Goal: Transaction & Acquisition: Purchase product/service

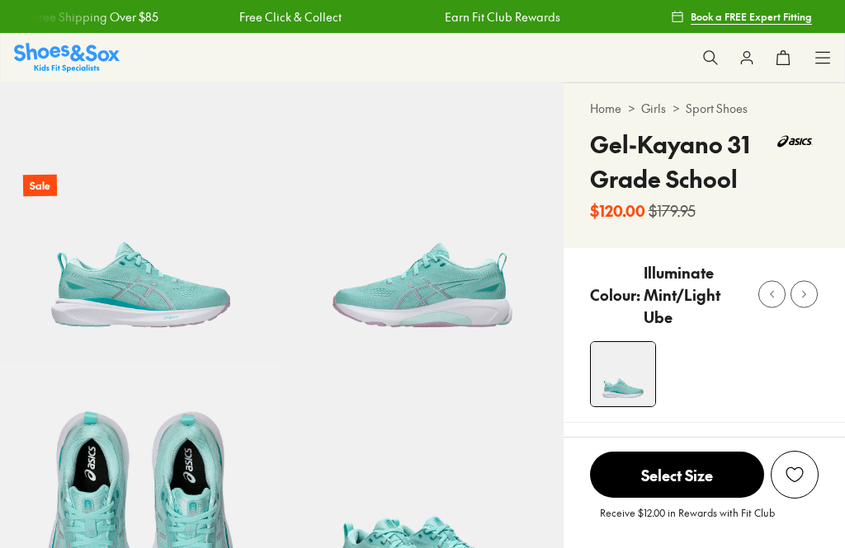
scroll to position [214, 0]
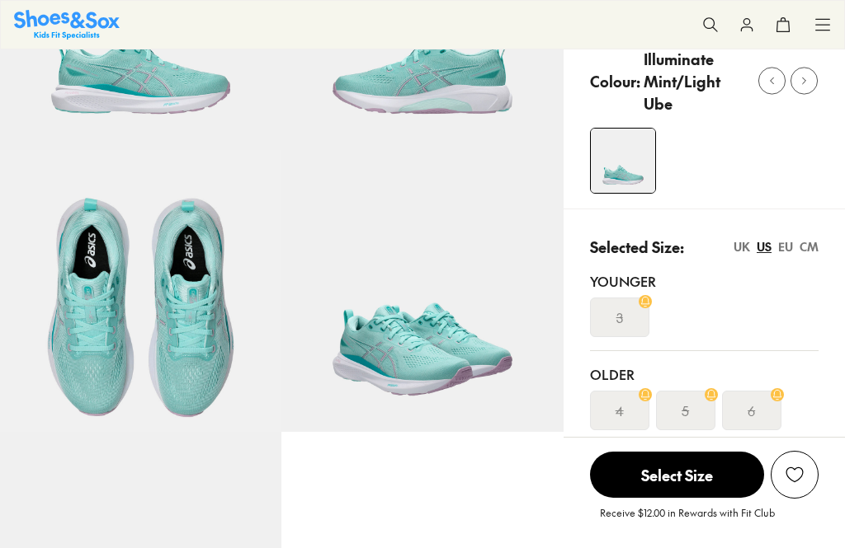
select select "*"
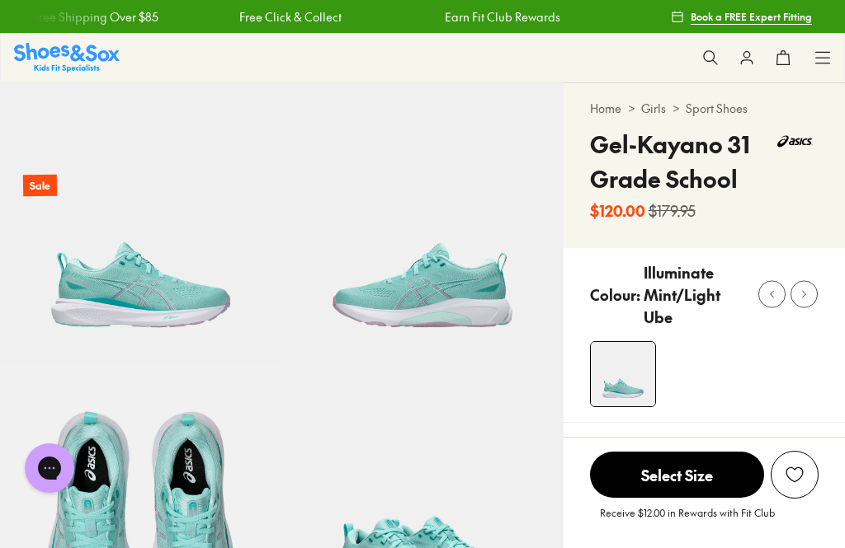
scroll to position [0, 0]
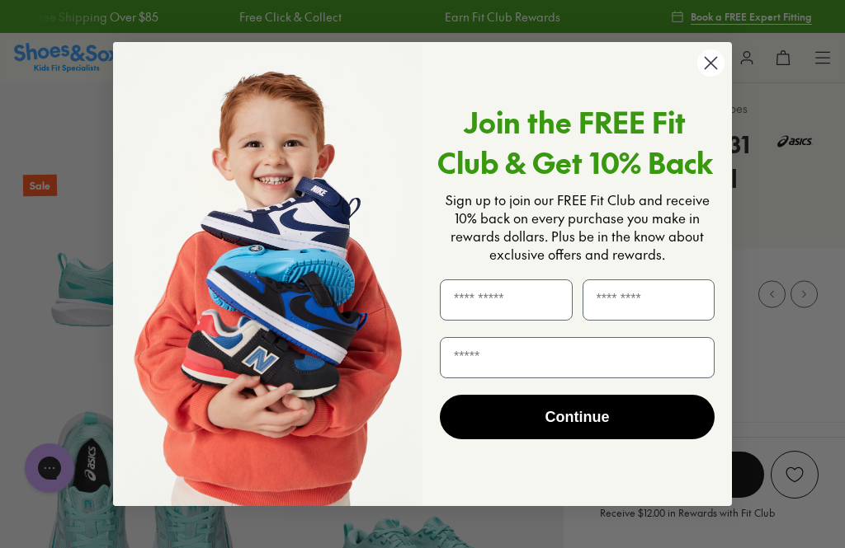
click at [708, 65] on circle "Close dialog" at bounding box center [710, 62] width 27 height 27
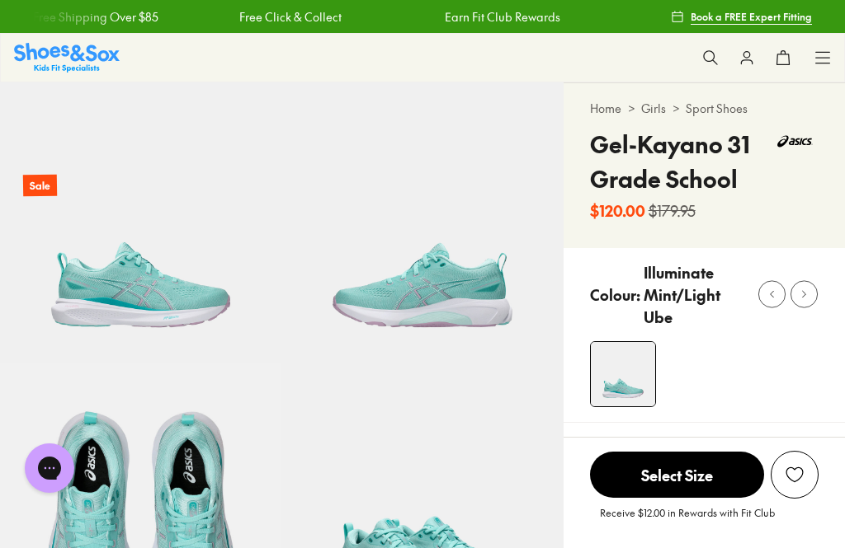
click at [714, 52] on icon at bounding box center [710, 57] width 16 height 16
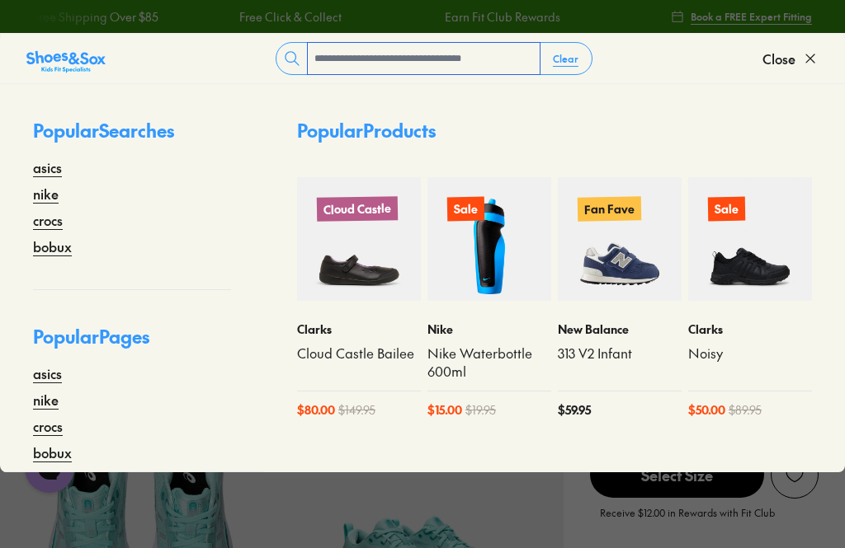
click at [333, 73] on input "text" at bounding box center [424, 58] width 232 height 31
click at [342, 62] on input "text" at bounding box center [424, 58] width 232 height 31
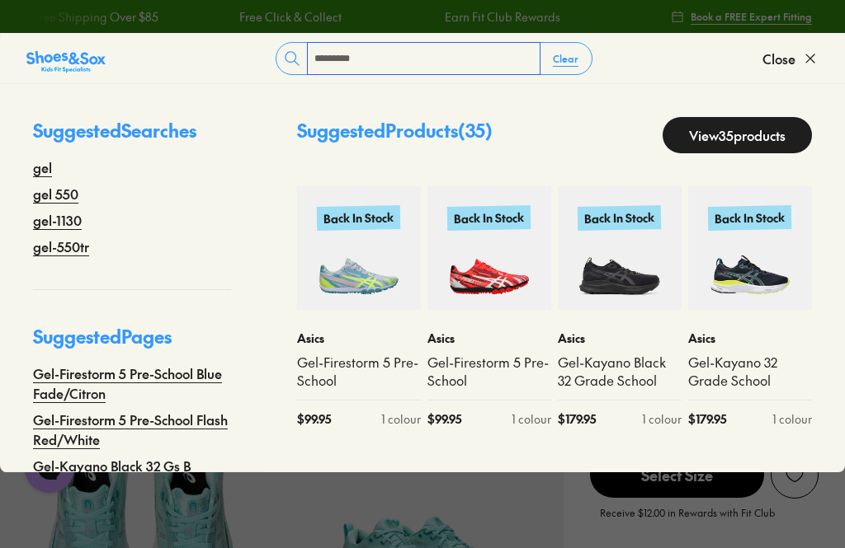
type input "*********"
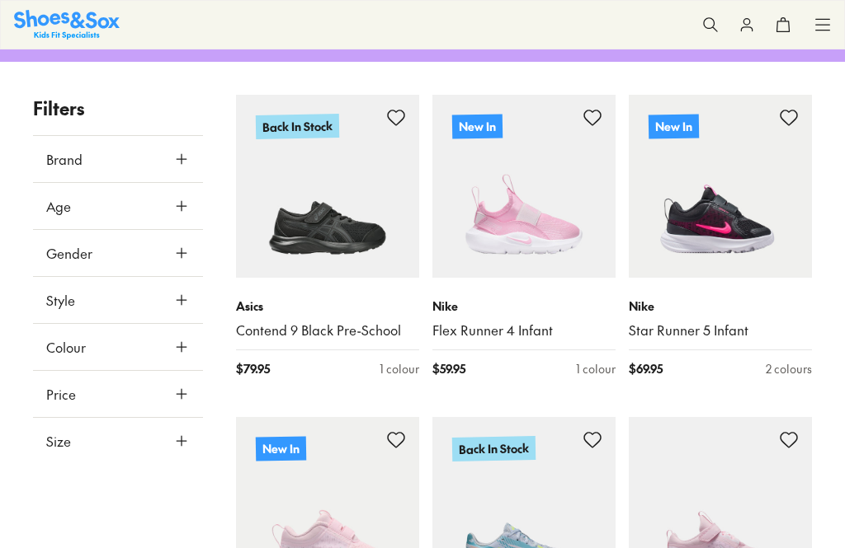
click at [55, 162] on span "Brand" at bounding box center [64, 159] width 36 height 20
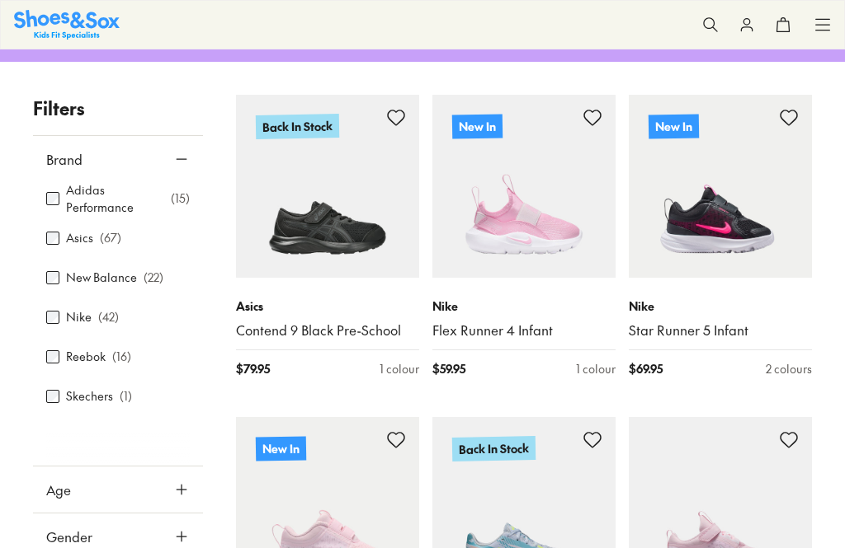
click at [177, 159] on icon at bounding box center [181, 159] width 16 height 16
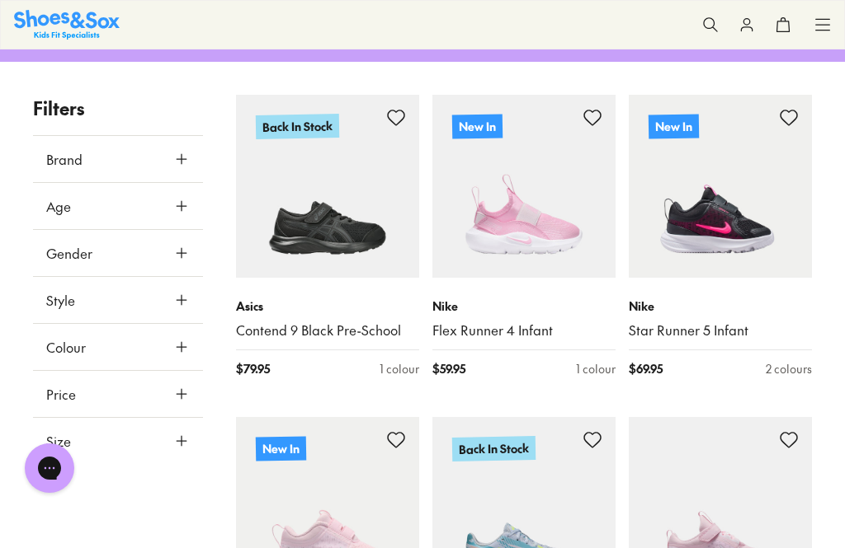
click at [183, 162] on icon at bounding box center [181, 159] width 16 height 16
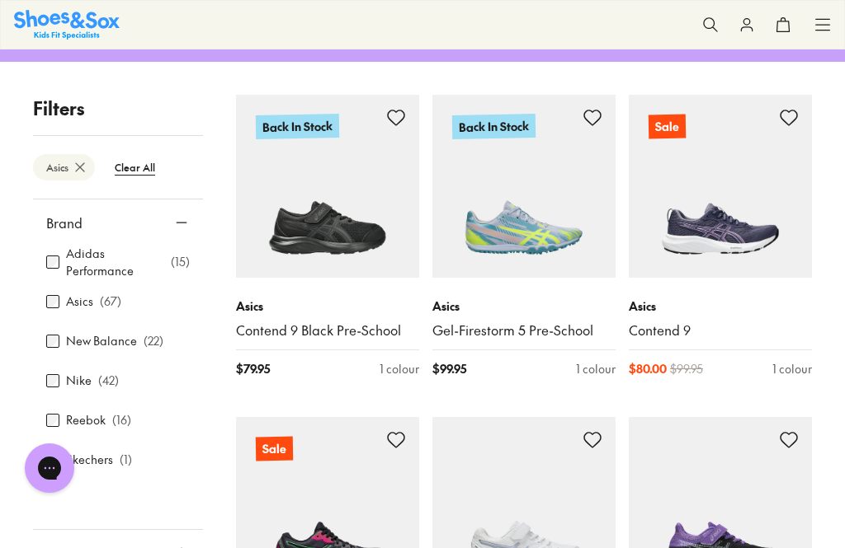
click at [180, 224] on icon at bounding box center [181, 222] width 16 height 16
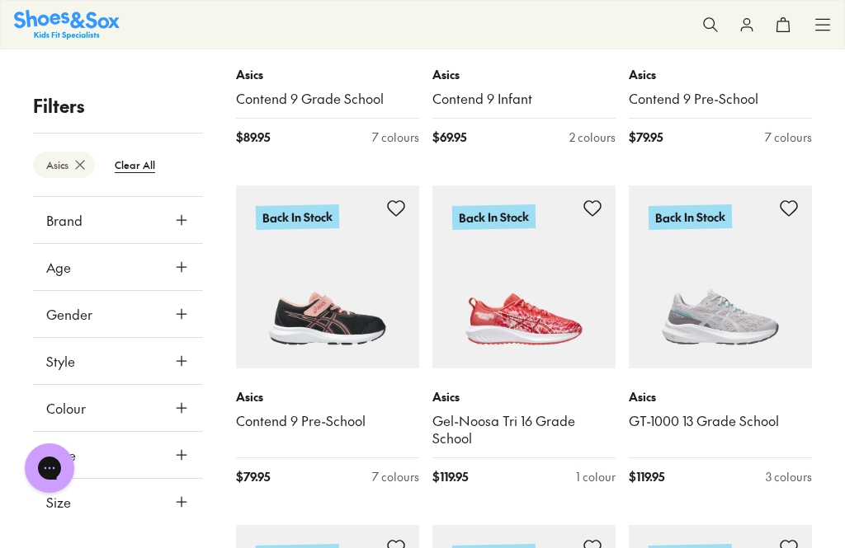
scroll to position [1114, 0]
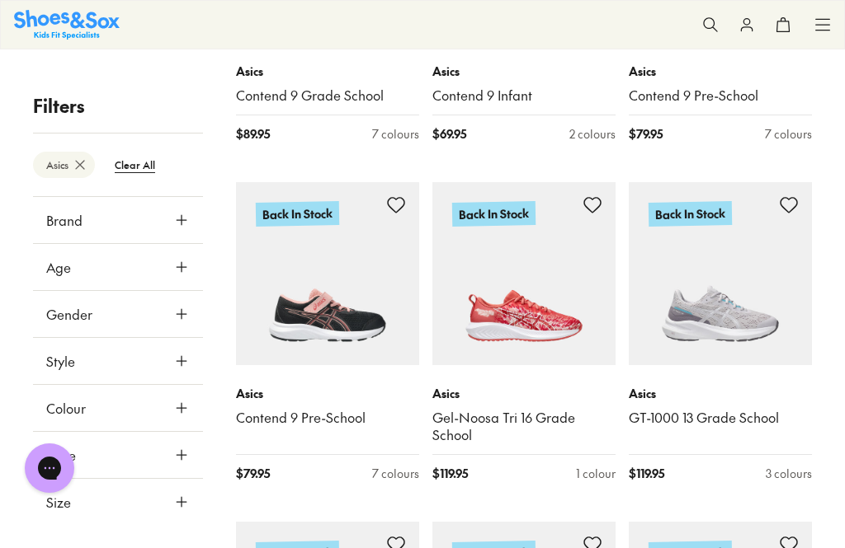
click at [181, 268] on use at bounding box center [181, 267] width 10 height 10
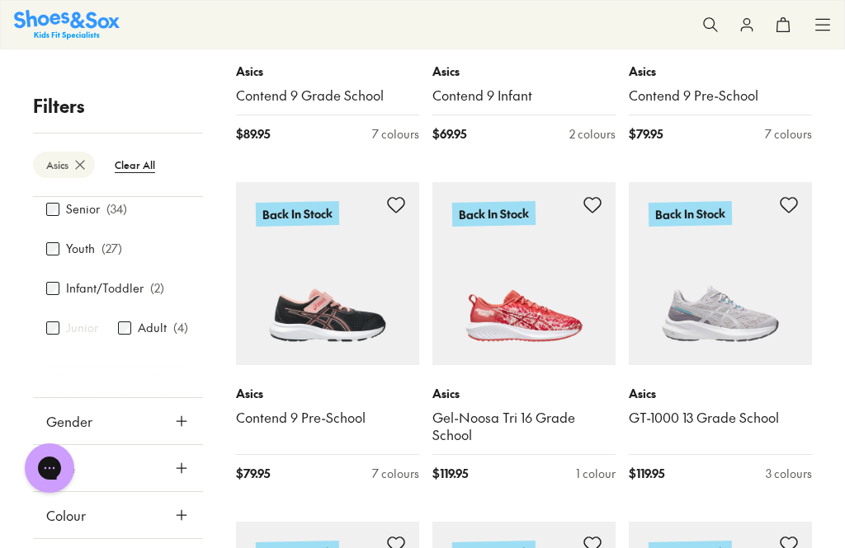
scroll to position [98, 0]
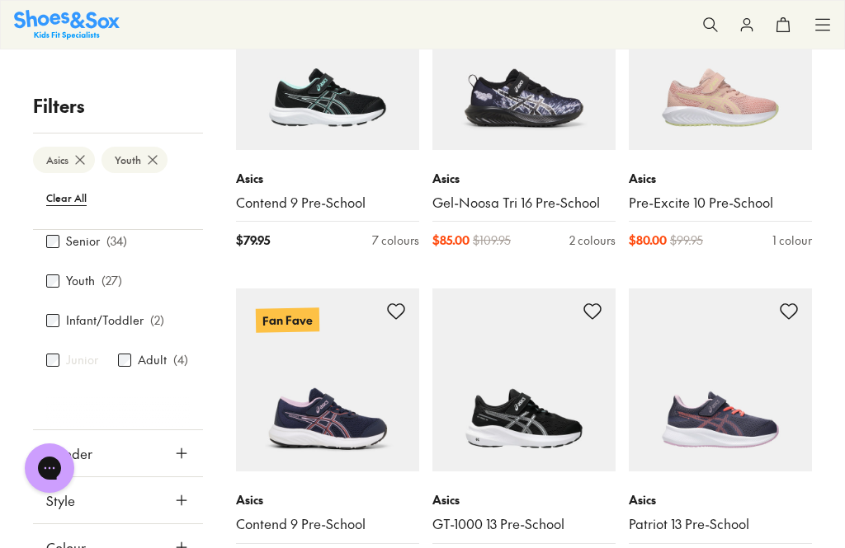
scroll to position [1332, 0]
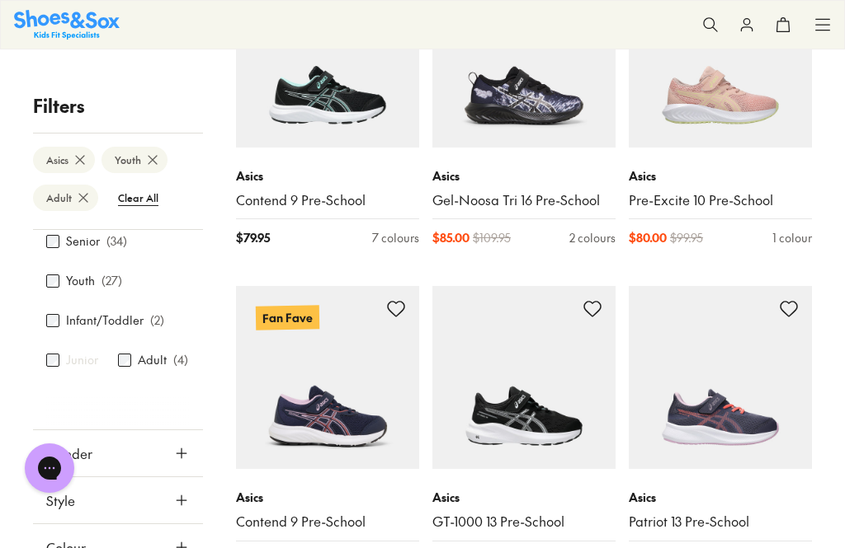
scroll to position [211, 0]
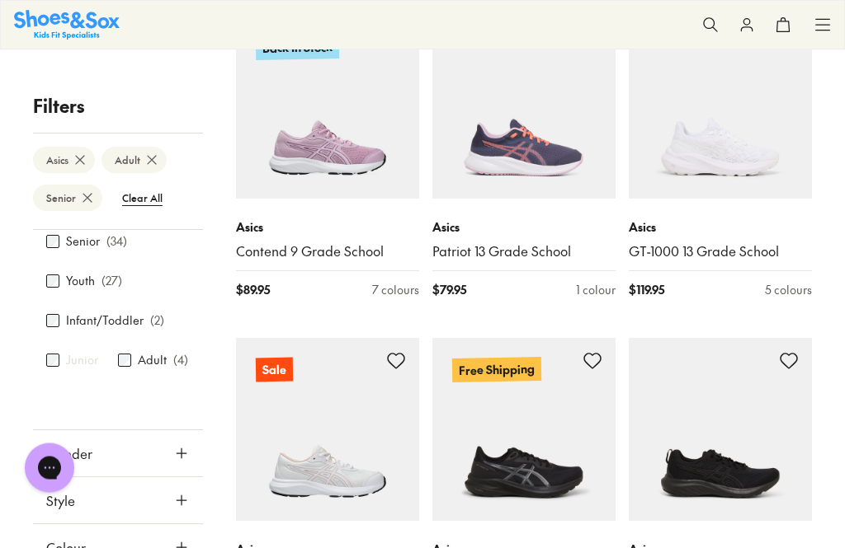
scroll to position [1982, 0]
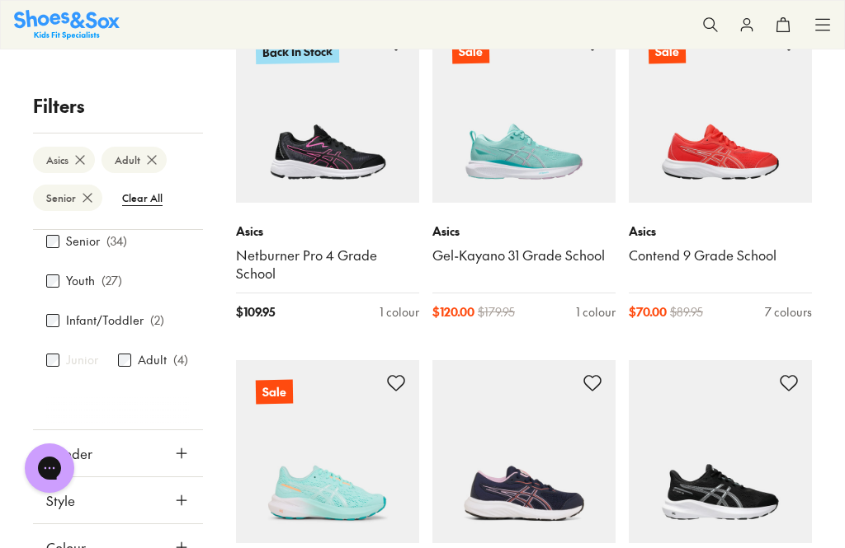
scroll to position [1311, 0]
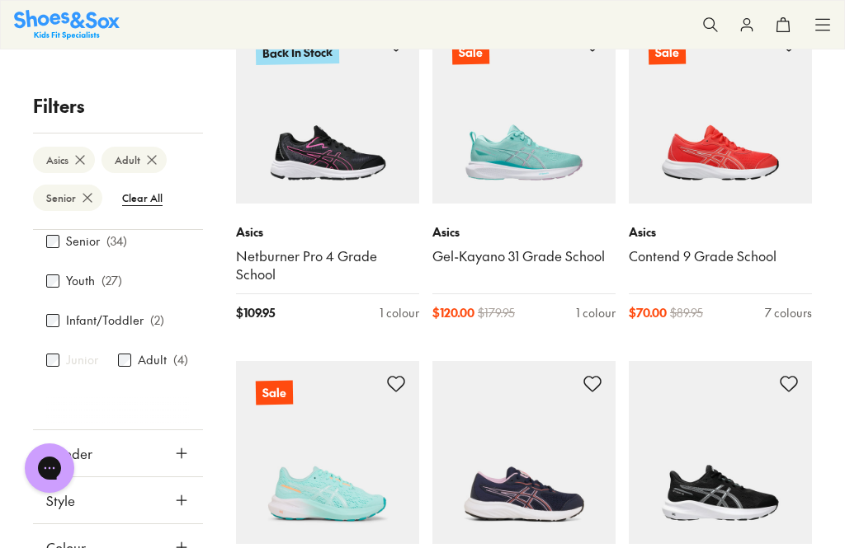
click at [84, 200] on icon at bounding box center [87, 198] width 16 height 16
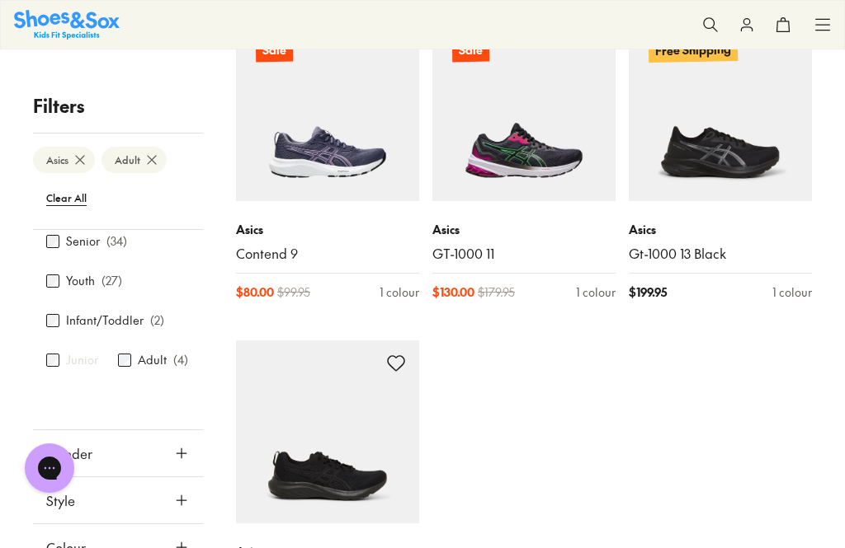
scroll to position [318, 0]
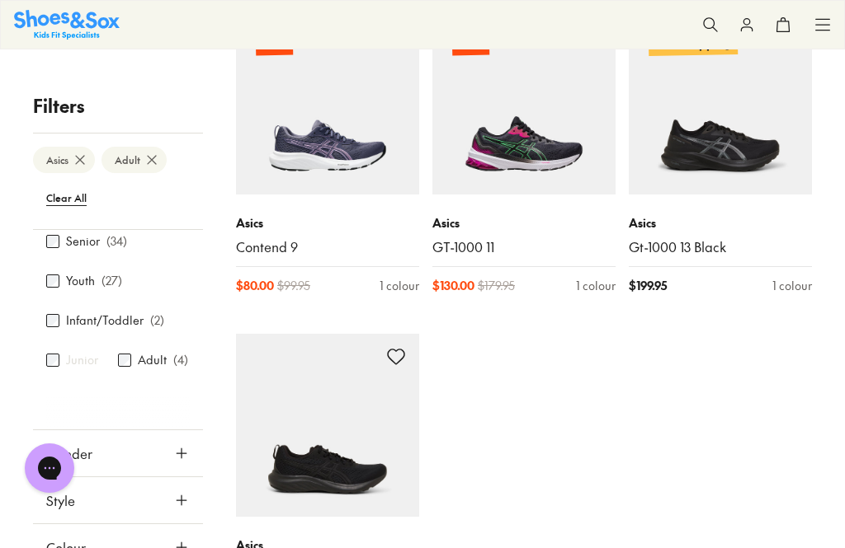
click at [181, 459] on icon at bounding box center [181, 453] width 16 height 16
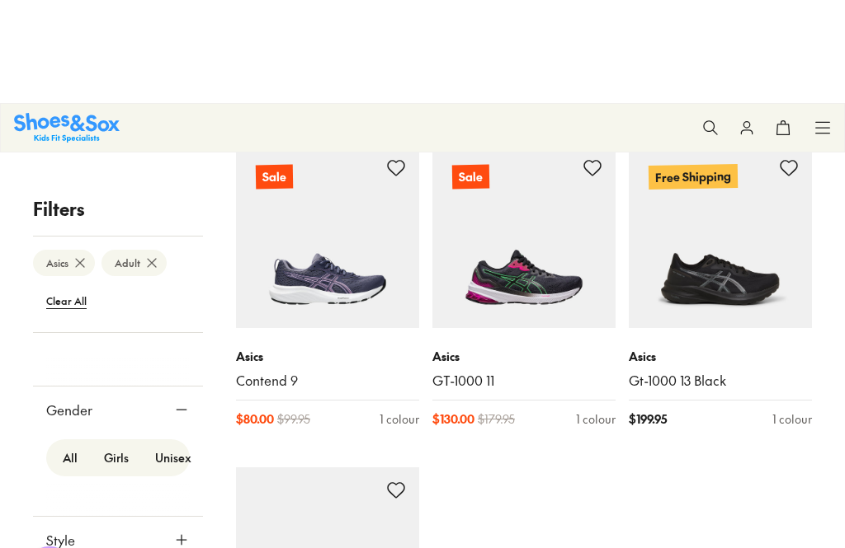
scroll to position [0, 0]
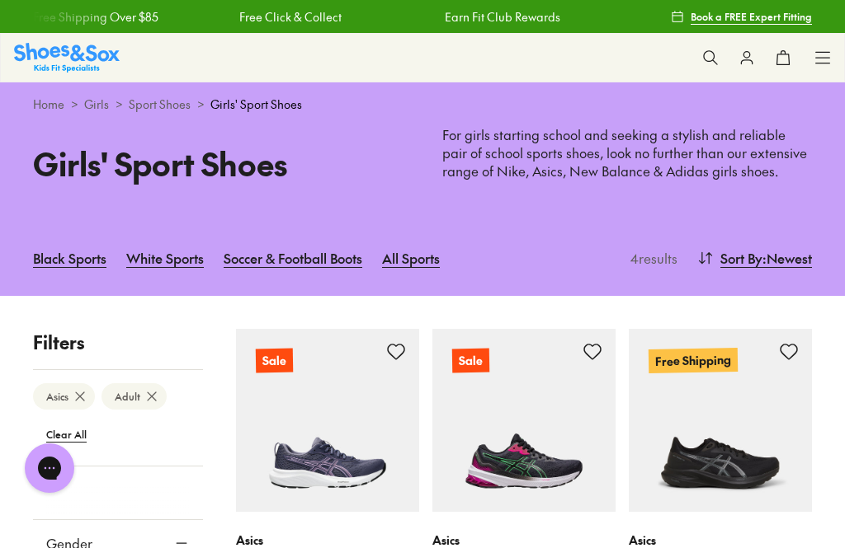
click at [40, 108] on link "Home" at bounding box center [48, 104] width 31 height 17
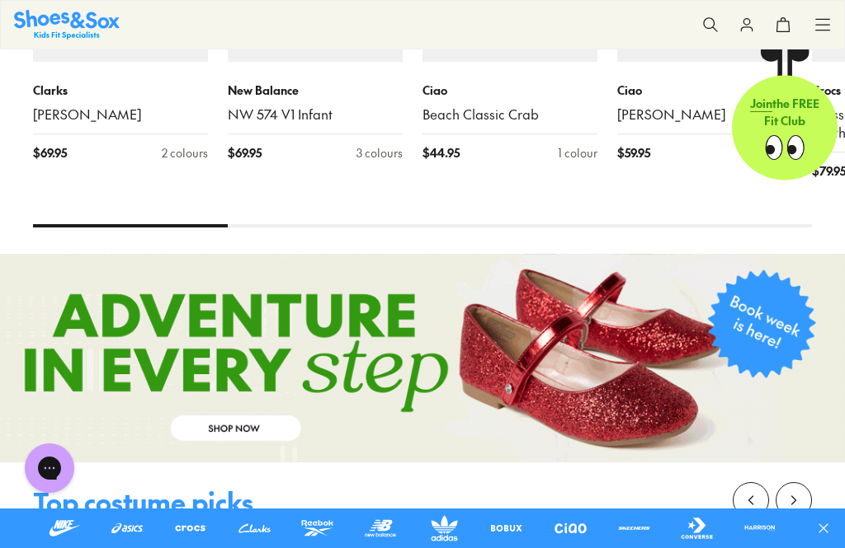
click at [826, 18] on icon at bounding box center [822, 24] width 16 height 16
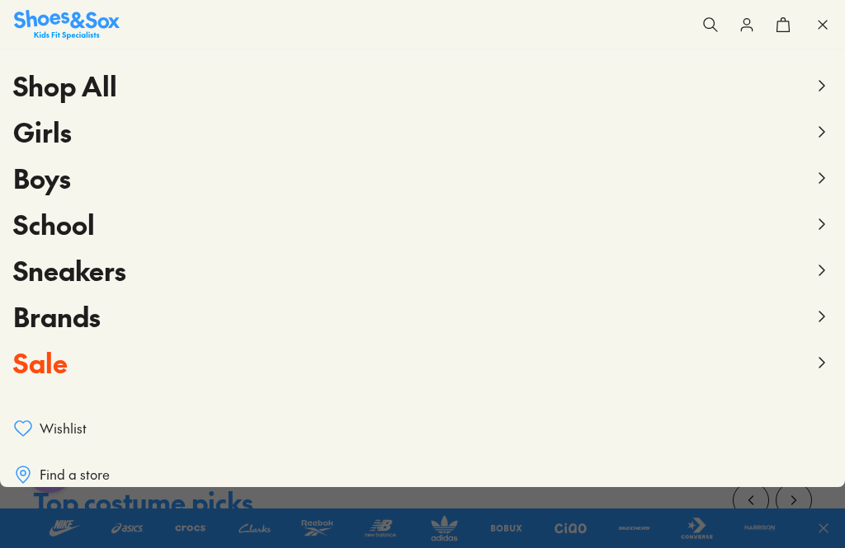
click at [35, 178] on span "Boys" at bounding box center [42, 177] width 58 height 37
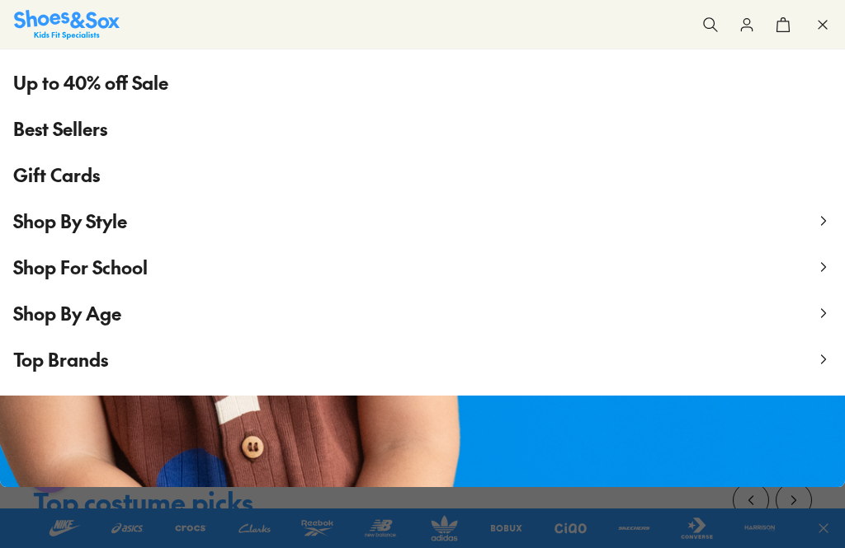
scroll to position [228, 0]
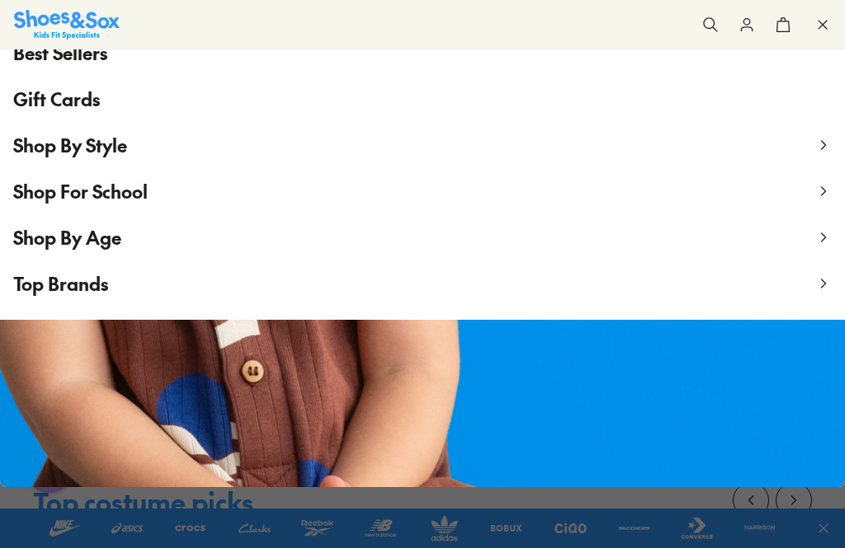
click at [53, 247] on span "Shop By Age" at bounding box center [67, 237] width 108 height 25
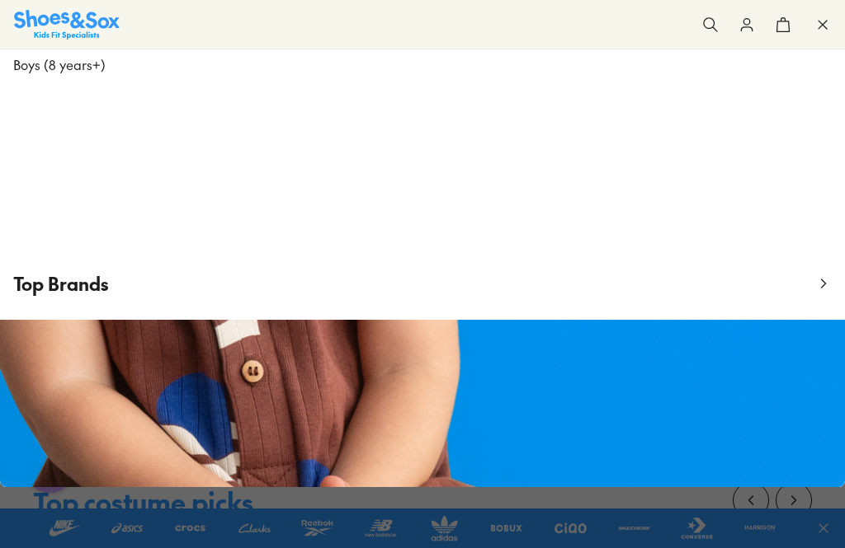
scroll to position [0, 0]
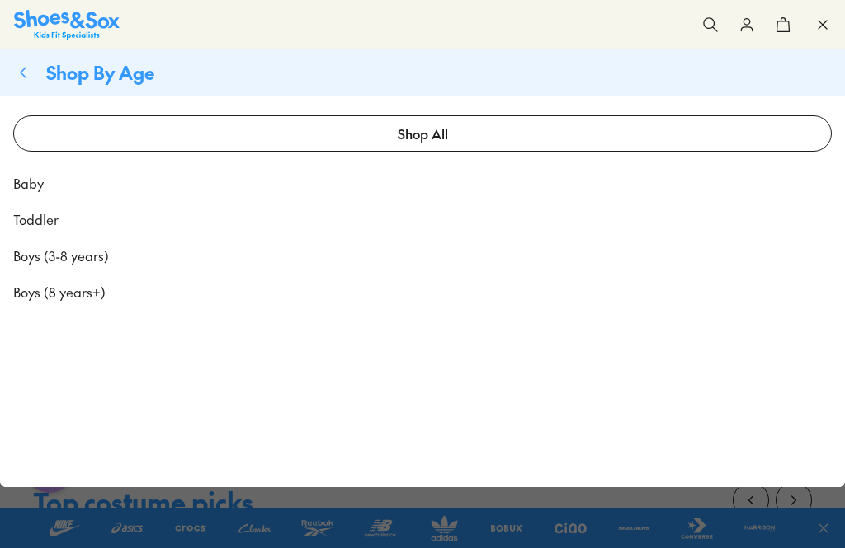
click at [35, 289] on span "Boys (8 years+)" at bounding box center [59, 292] width 92 height 20
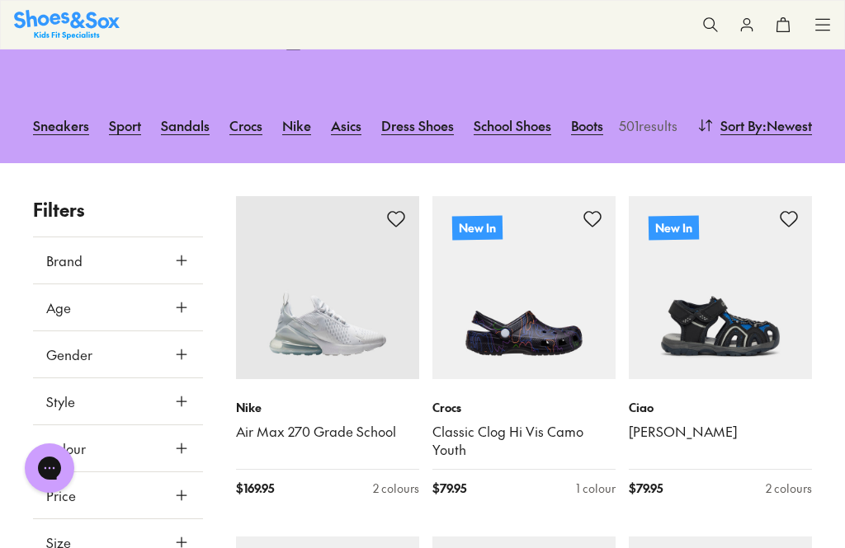
click at [179, 252] on icon at bounding box center [181, 260] width 16 height 16
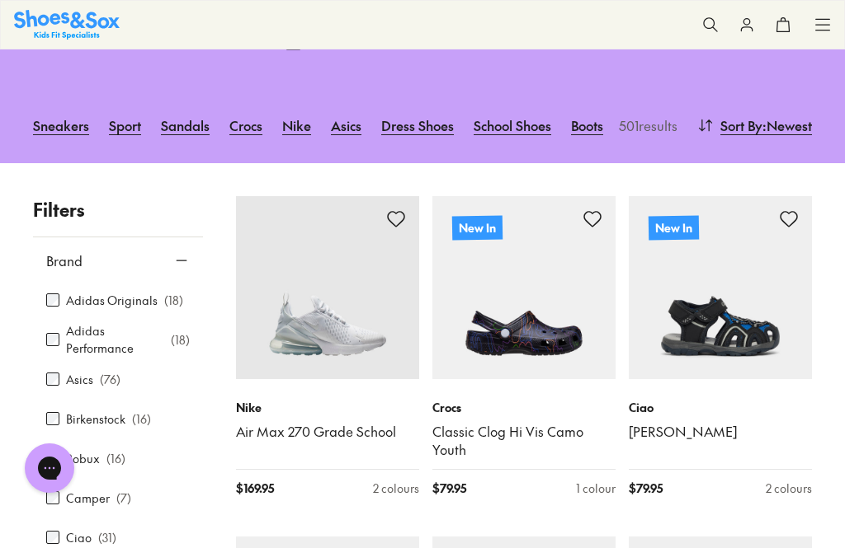
click at [47, 369] on div "Asics ( 76 )" at bounding box center [118, 379] width 144 height 20
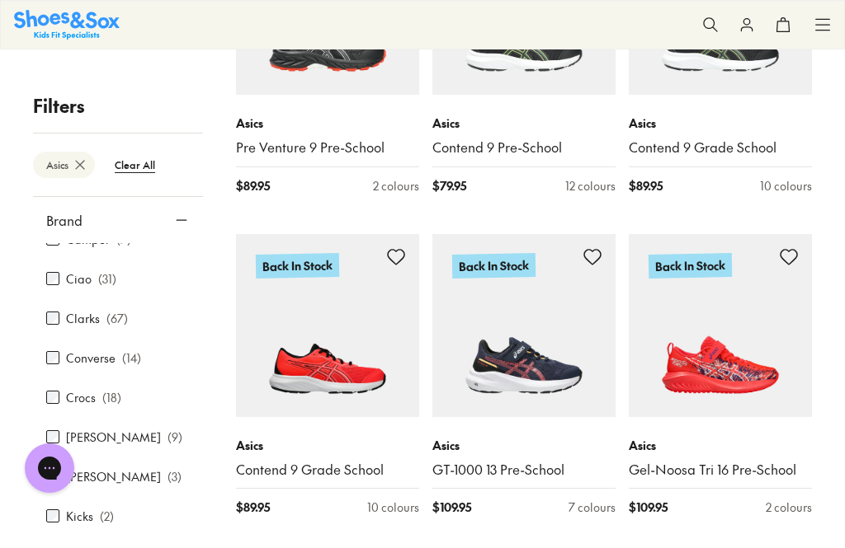
scroll to position [228, 0]
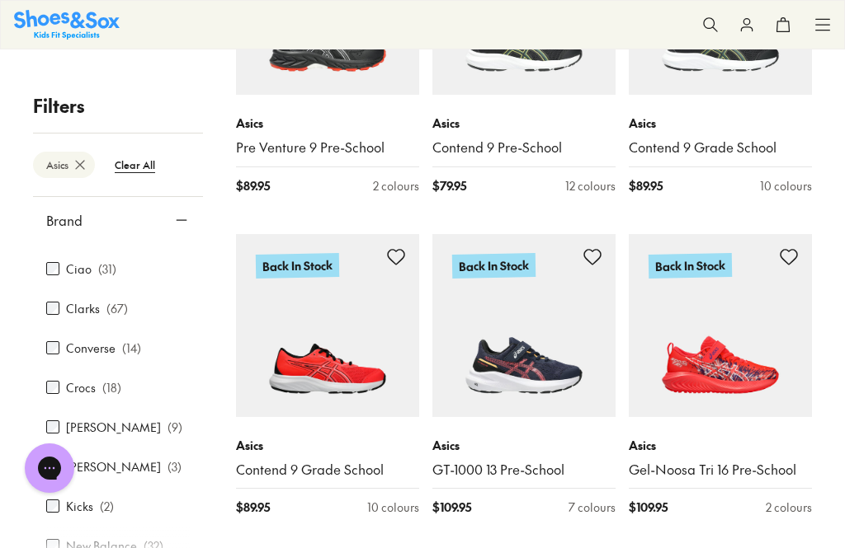
click at [178, 225] on icon at bounding box center [181, 220] width 16 height 16
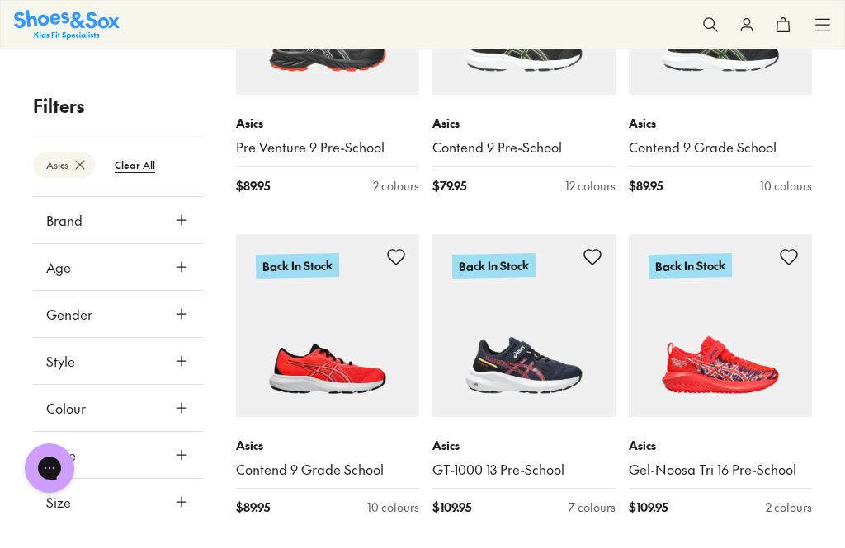
click at [172, 266] on button "Age" at bounding box center [118, 267] width 170 height 46
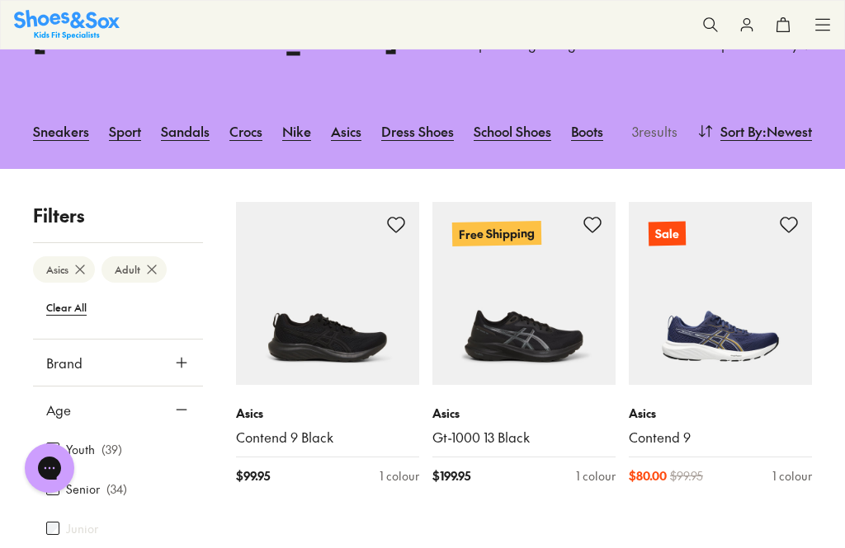
scroll to position [176, 0]
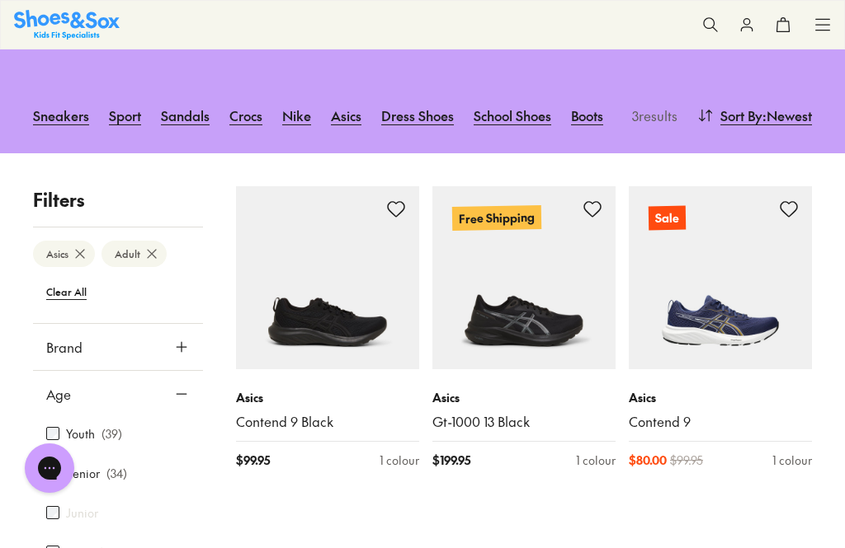
click at [717, 389] on p "Asics" at bounding box center [719, 397] width 183 height 17
click at [746, 295] on img at bounding box center [719, 277] width 183 height 183
